Goal: Information Seeking & Learning: Find specific fact

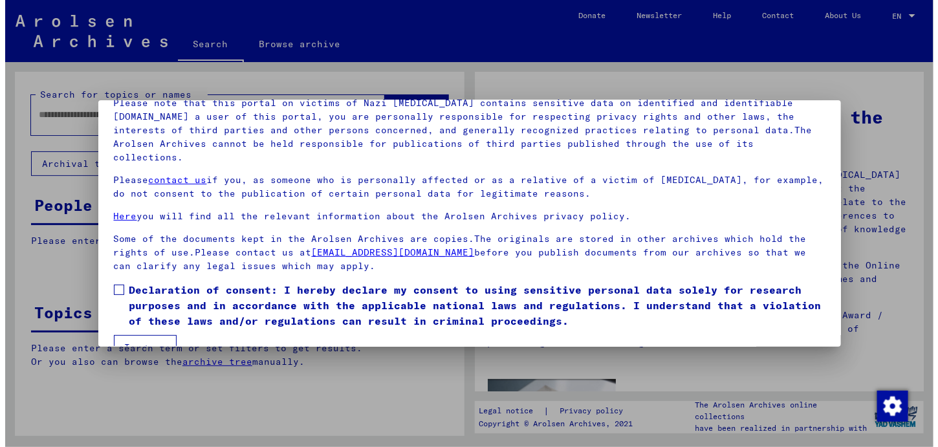
scroll to position [109, 0]
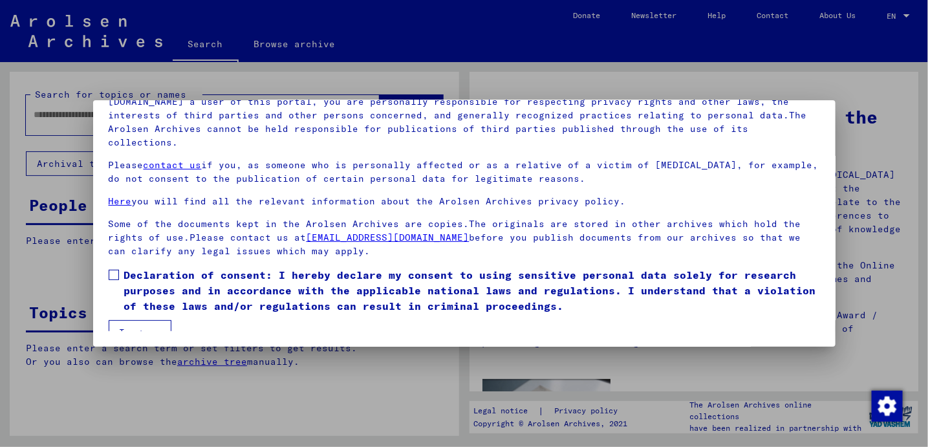
click at [111, 270] on span at bounding box center [114, 275] width 10 height 10
click at [138, 320] on button "I agree" at bounding box center [140, 332] width 63 height 25
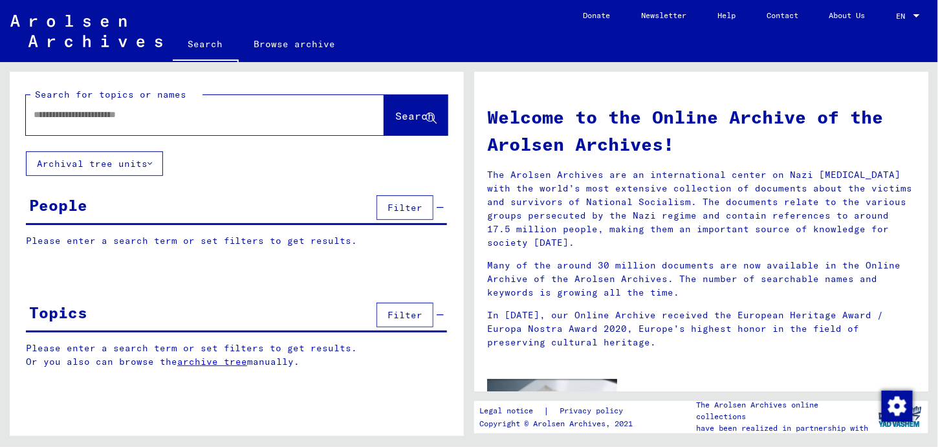
click at [94, 112] on input "text" at bounding box center [190, 115] width 312 height 14
click at [149, 160] on icon at bounding box center [149, 163] width 5 height 9
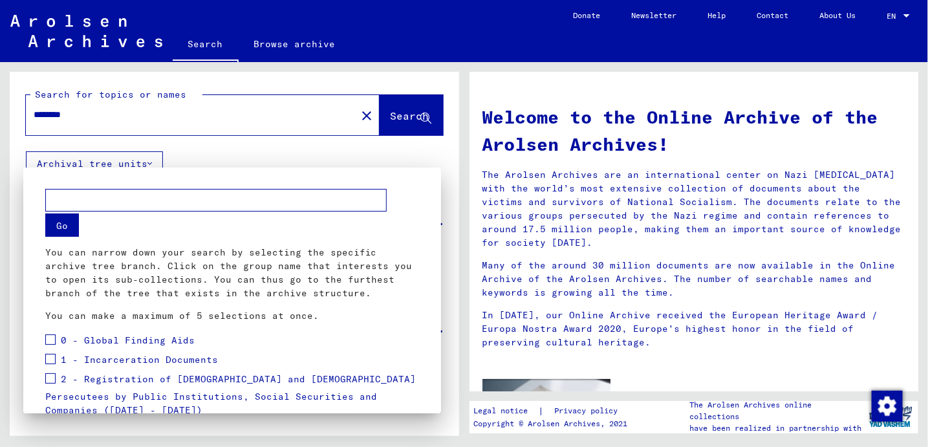
click at [450, 150] on div at bounding box center [464, 223] width 928 height 447
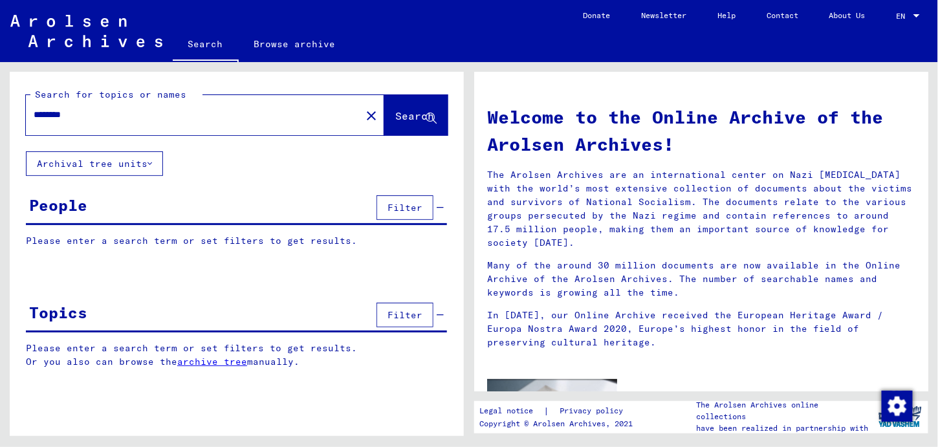
click at [413, 114] on span "Search" at bounding box center [414, 115] width 39 height 13
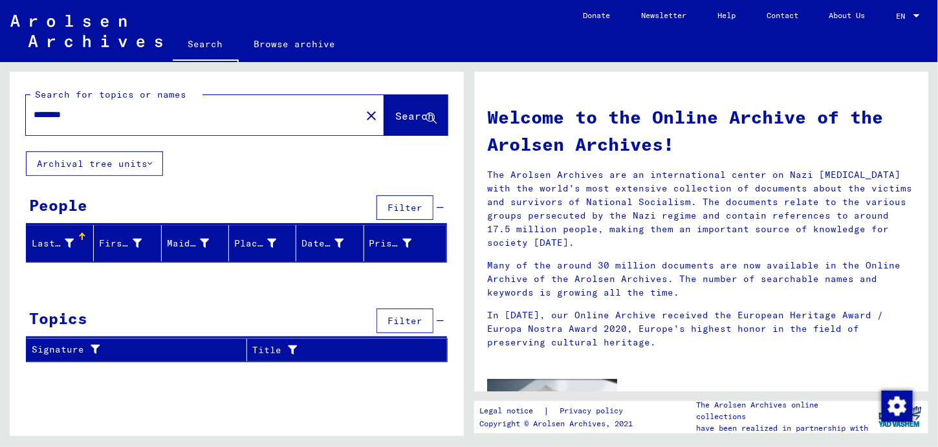
click at [54, 239] on div "Last Name" at bounding box center [53, 244] width 42 height 14
drag, startPoint x: 33, startPoint y: 107, endPoint x: 173, endPoint y: 132, distance: 141.9
click at [173, 132] on div "******** close" at bounding box center [205, 115] width 358 height 40
click at [395, 113] on span "Search" at bounding box center [414, 115] width 39 height 13
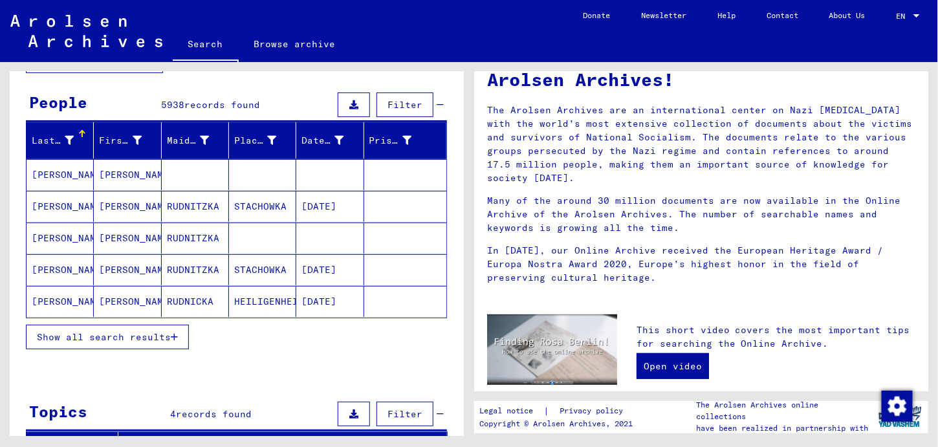
scroll to position [129, 0]
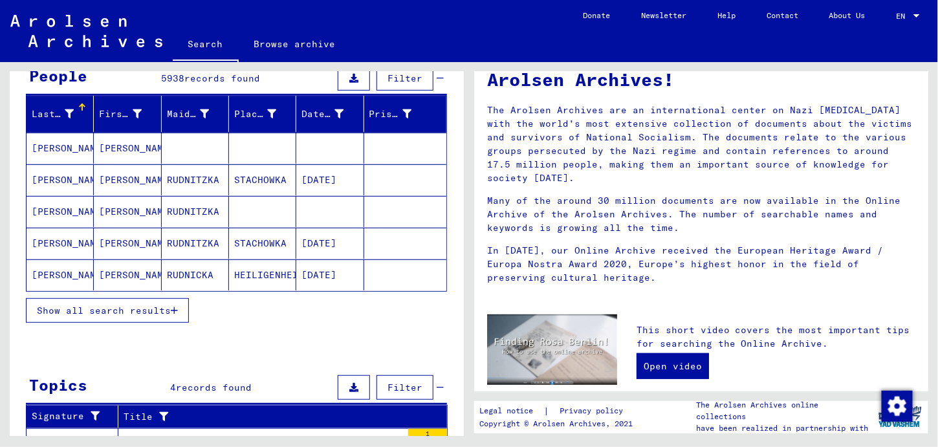
click at [109, 305] on span "Show all search results" at bounding box center [104, 311] width 134 height 12
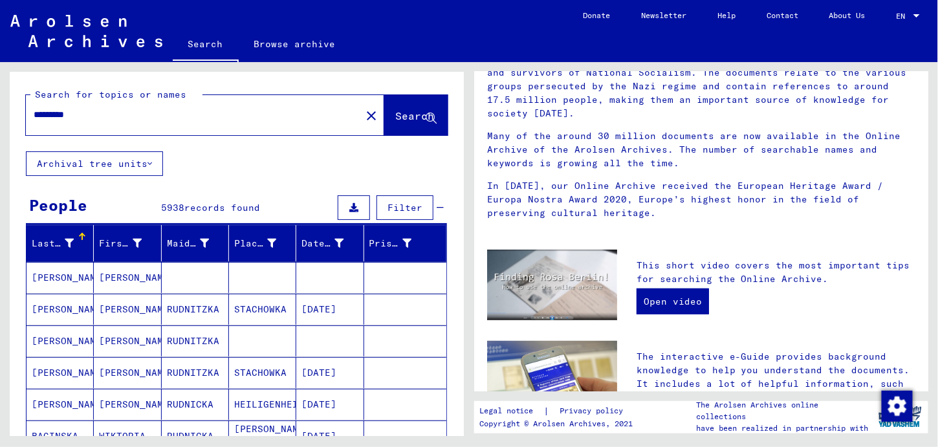
scroll to position [0, 0]
click at [34, 112] on input "*********" at bounding box center [190, 115] width 312 height 14
type input "**********"
click at [400, 112] on span "Search" at bounding box center [414, 115] width 39 height 13
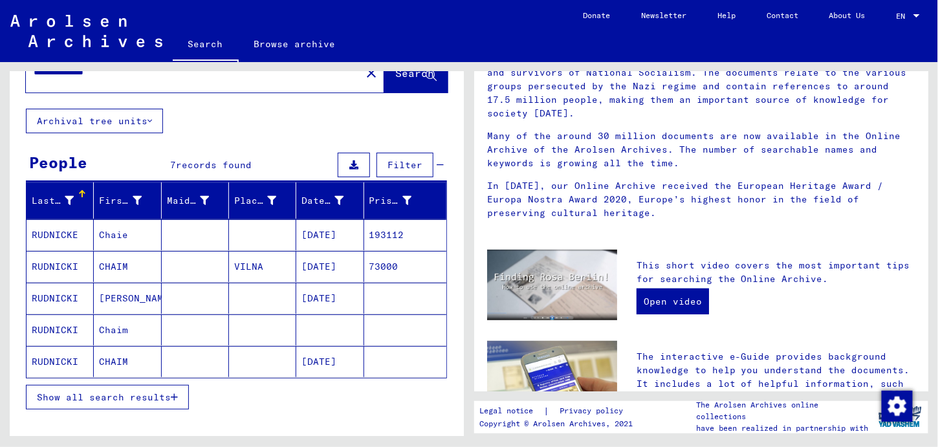
scroll to position [65, 0]
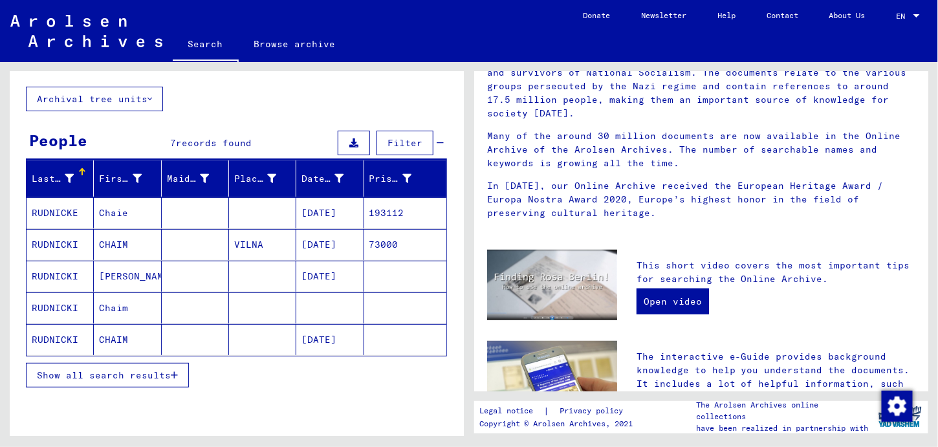
click at [116, 370] on span "Show all search results" at bounding box center [104, 375] width 134 height 12
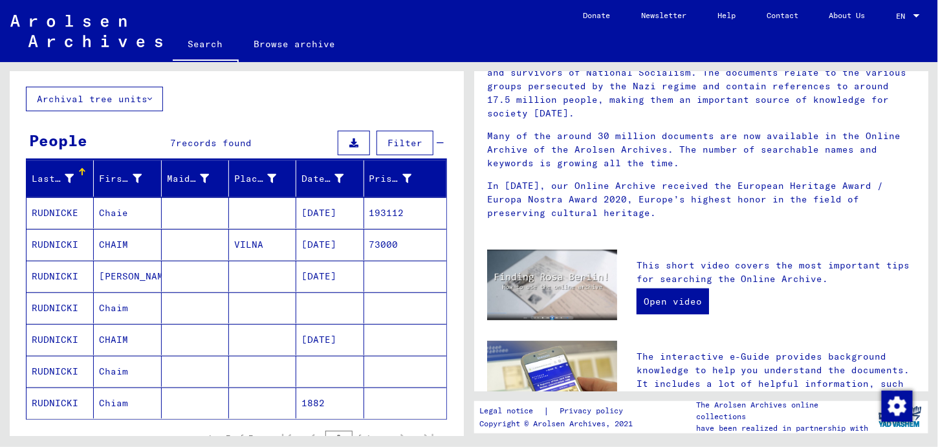
click at [65, 242] on mat-cell "RUDNICKI" at bounding box center [60, 244] width 67 height 31
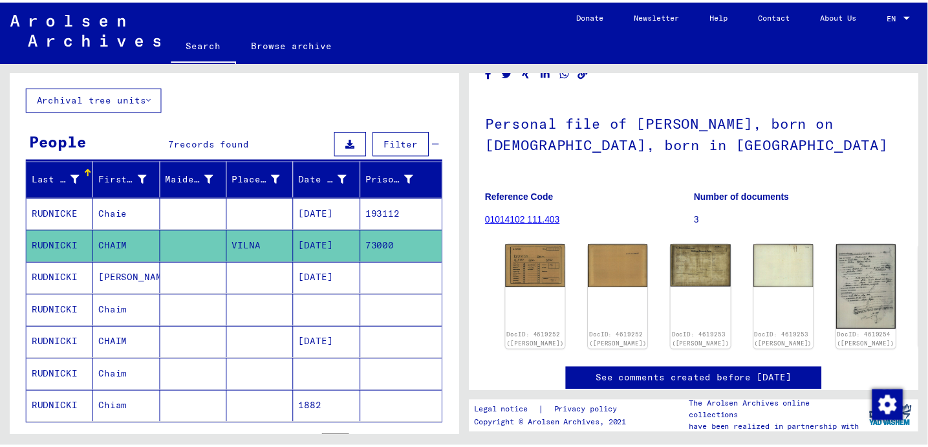
scroll to position [94, 0]
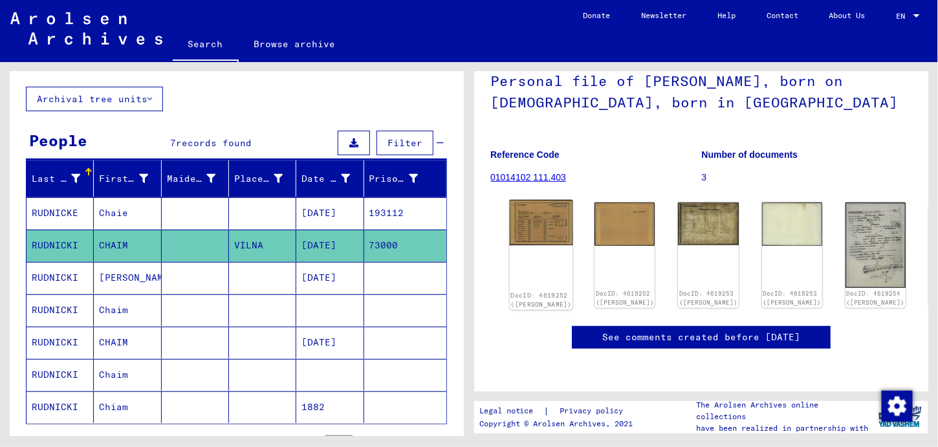
click at [537, 257] on div "DocID: 4619252 ([PERSON_NAME])" at bounding box center [541, 255] width 63 height 111
click at [843, 239] on img at bounding box center [874, 245] width 63 height 90
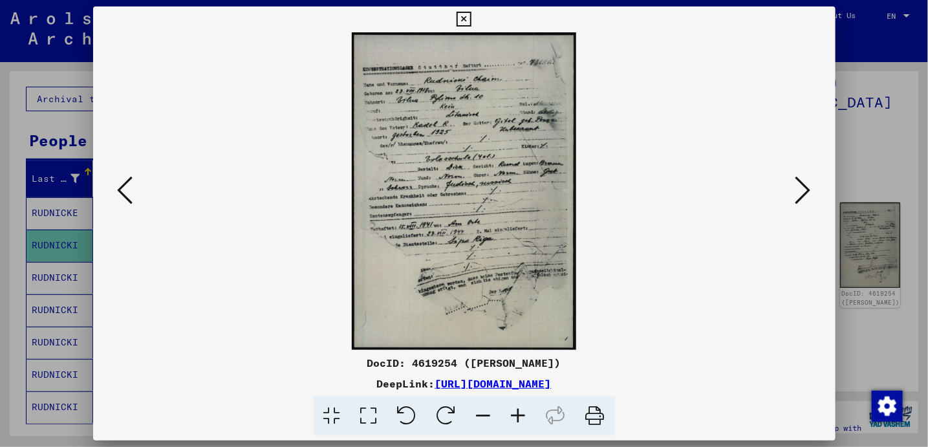
click at [517, 415] on icon at bounding box center [518, 415] width 35 height 39
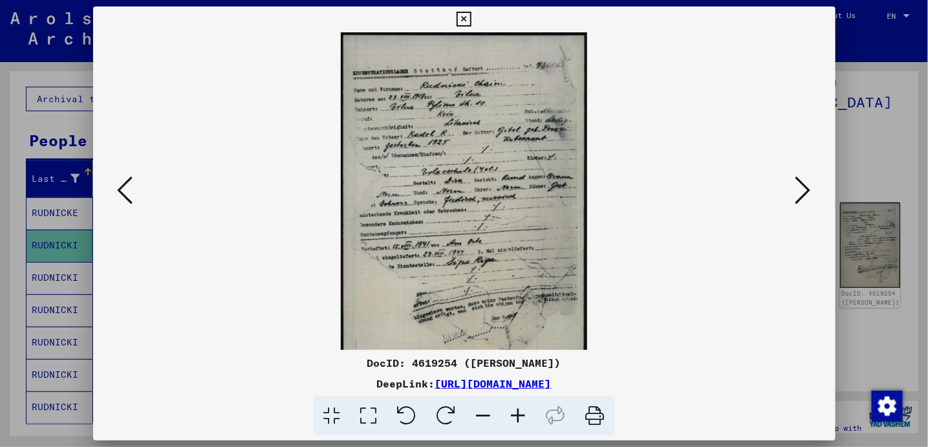
click at [517, 415] on icon at bounding box center [518, 415] width 35 height 39
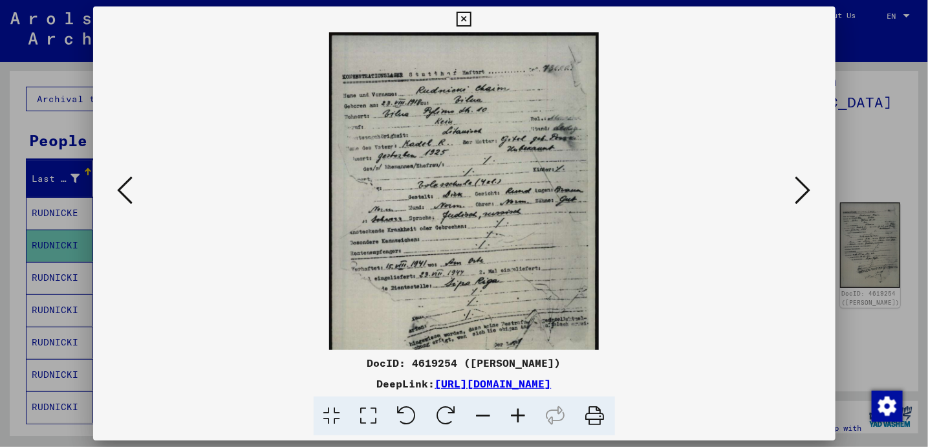
click at [517, 415] on icon at bounding box center [518, 415] width 35 height 39
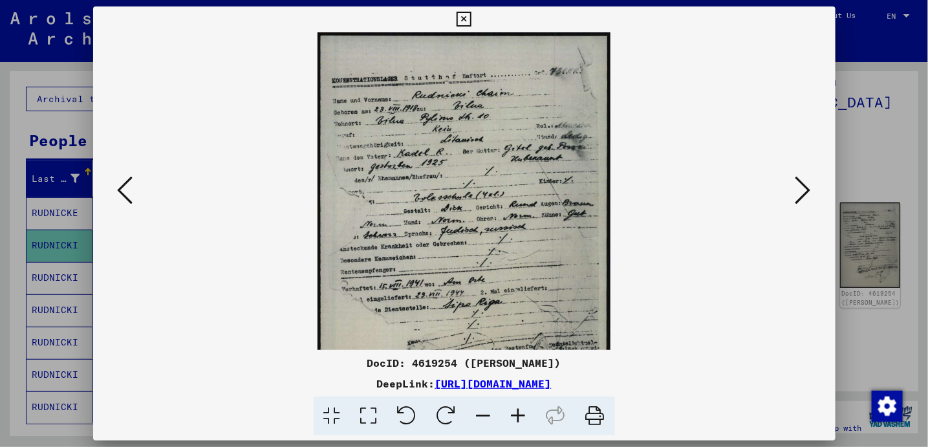
click at [810, 186] on icon at bounding box center [804, 190] width 16 height 31
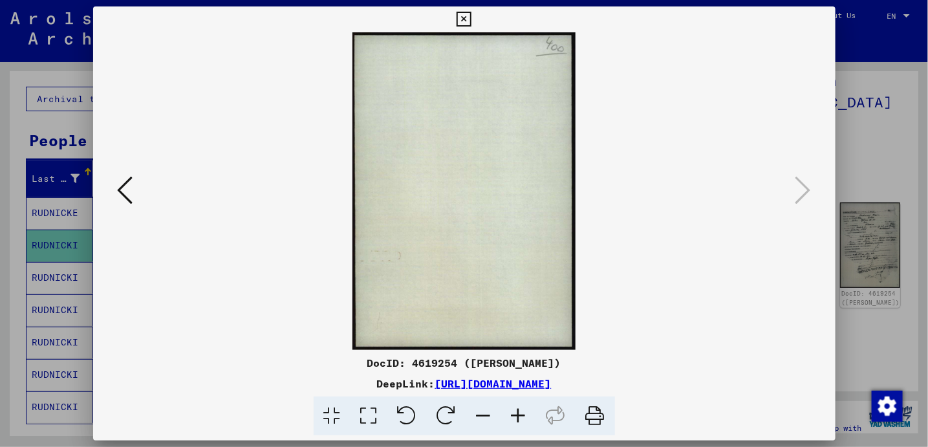
click at [118, 191] on icon at bounding box center [126, 190] width 16 height 31
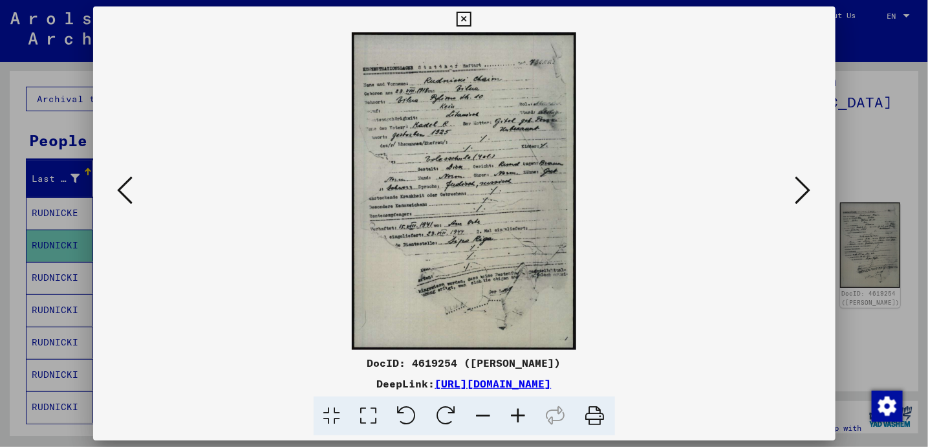
click at [118, 190] on icon at bounding box center [126, 190] width 16 height 31
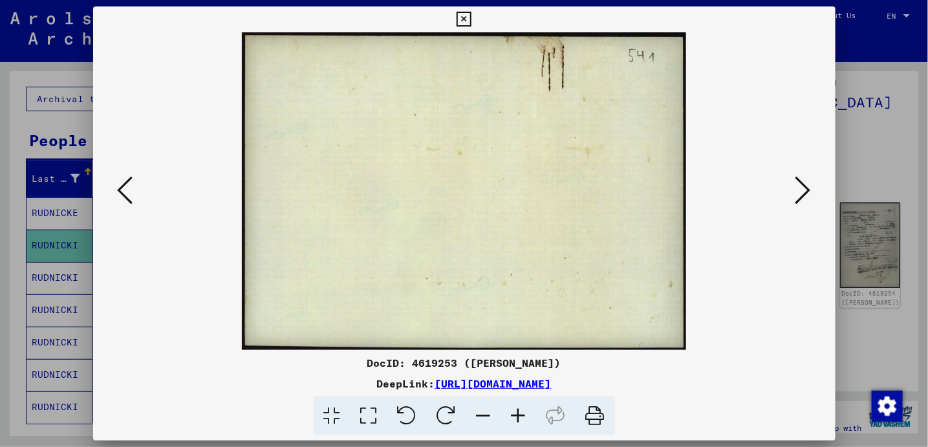
click at [118, 190] on icon at bounding box center [126, 190] width 16 height 31
